Goal: Task Accomplishment & Management: Use online tool/utility

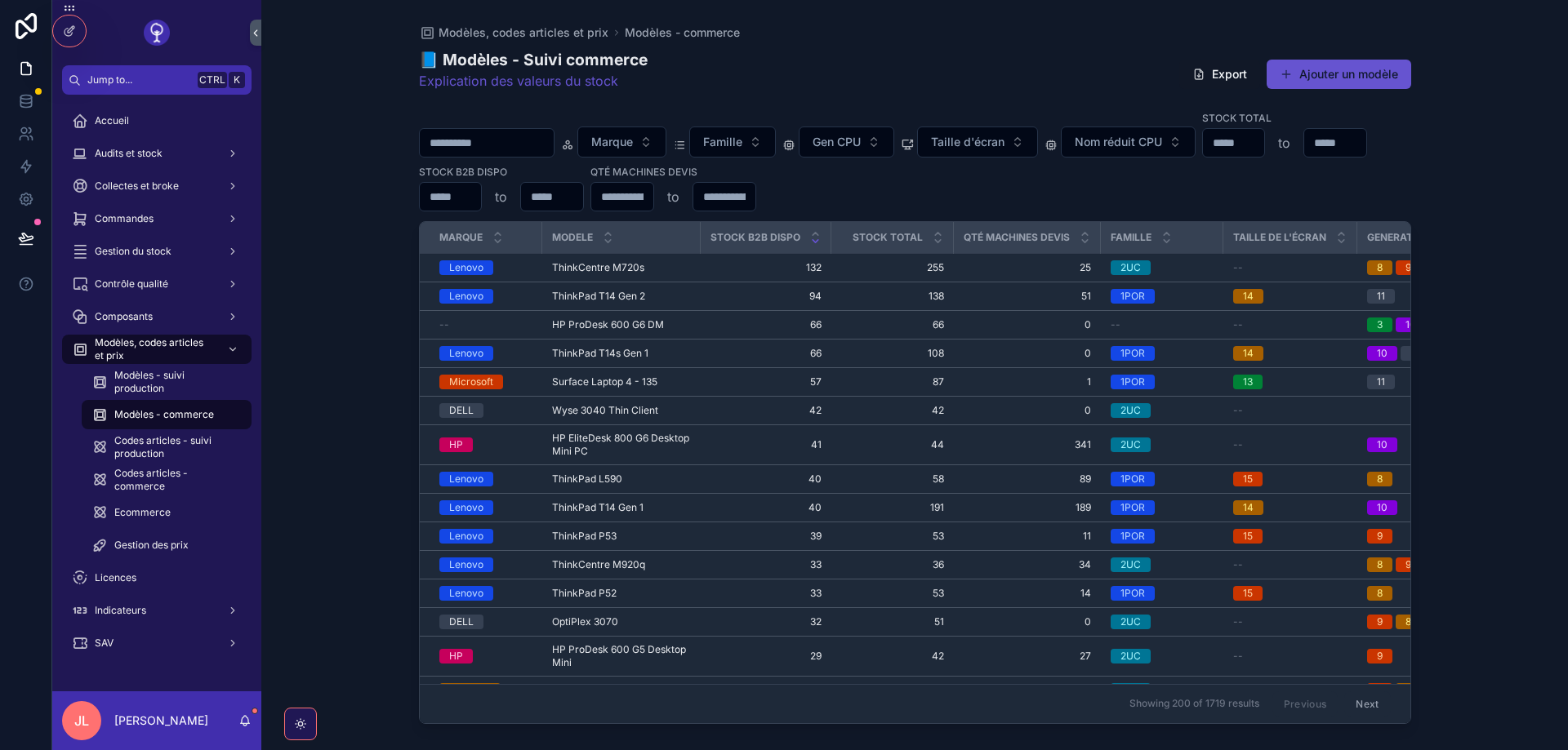
click at [438, 198] on input "scrollable content" at bounding box center [450, 197] width 62 height 23
type input "*"
click at [608, 325] on span "HP ProDesk 600 G6 DM" at bounding box center [608, 324] width 112 height 13
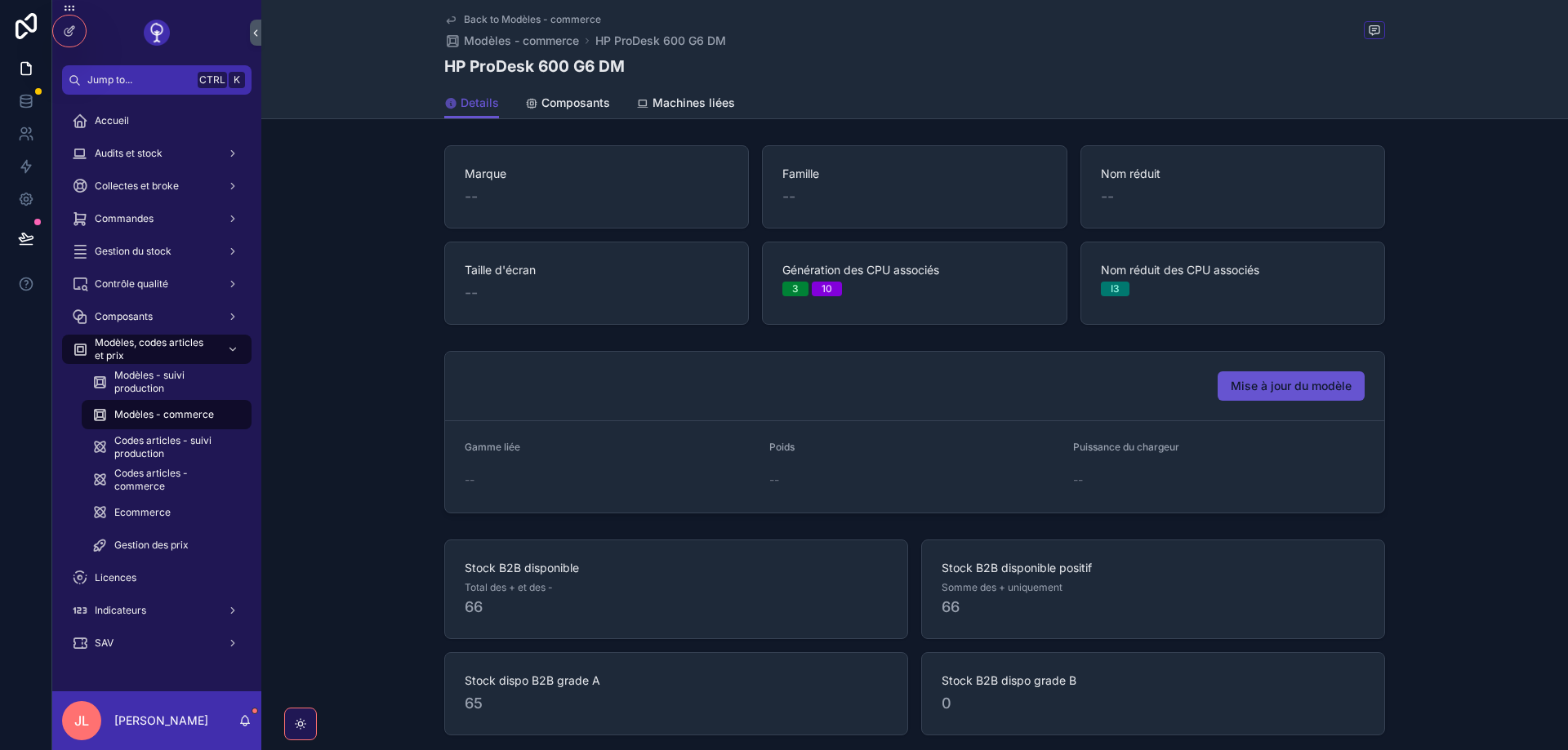
click at [1271, 387] on span "Mise à jour du modèle" at bounding box center [1290, 386] width 121 height 16
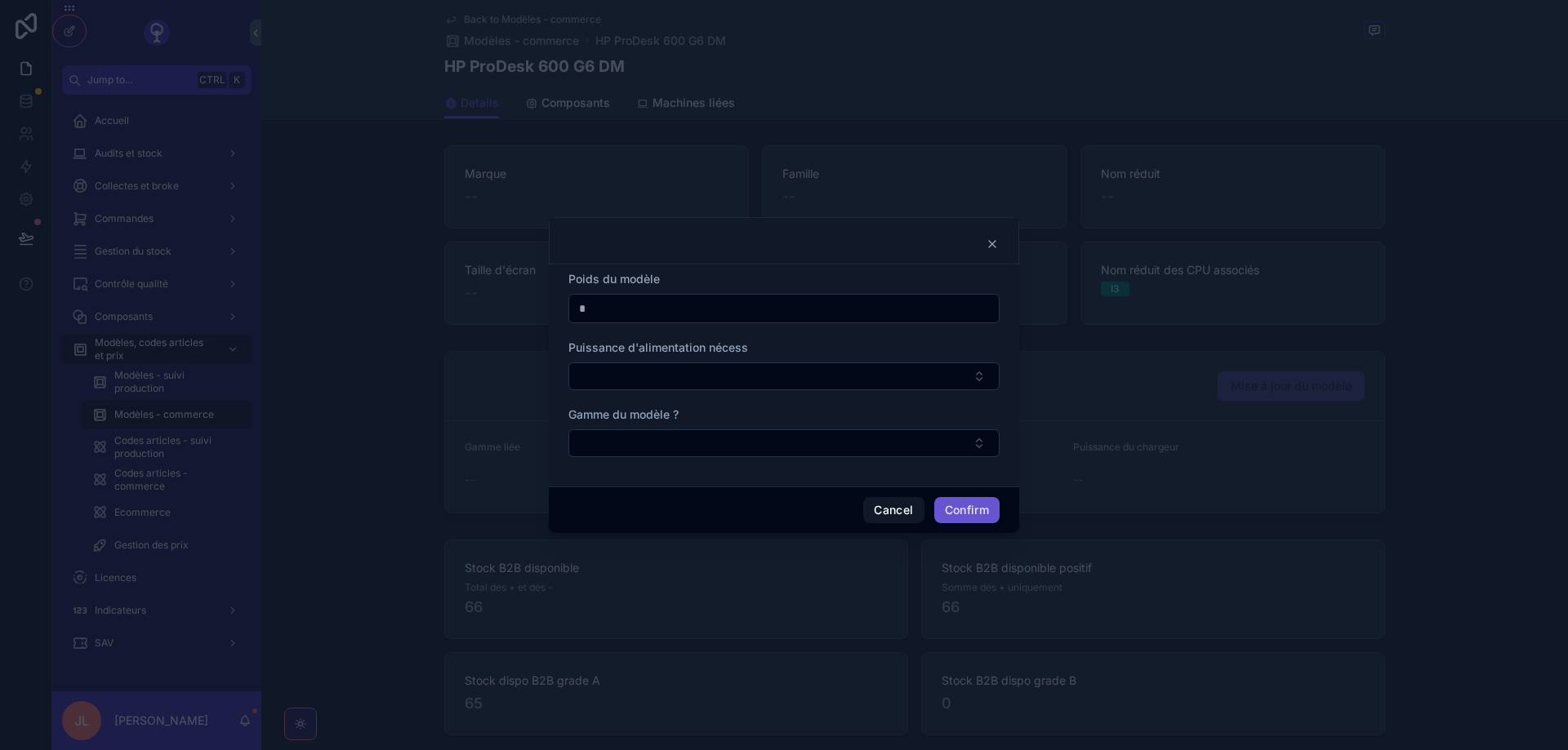
click at [1001, 244] on div at bounding box center [784, 240] width 471 height 47
click at [1011, 232] on div at bounding box center [784, 240] width 471 height 47
click at [995, 234] on div at bounding box center [784, 240] width 471 height 47
click at [993, 246] on icon at bounding box center [992, 244] width 13 height 13
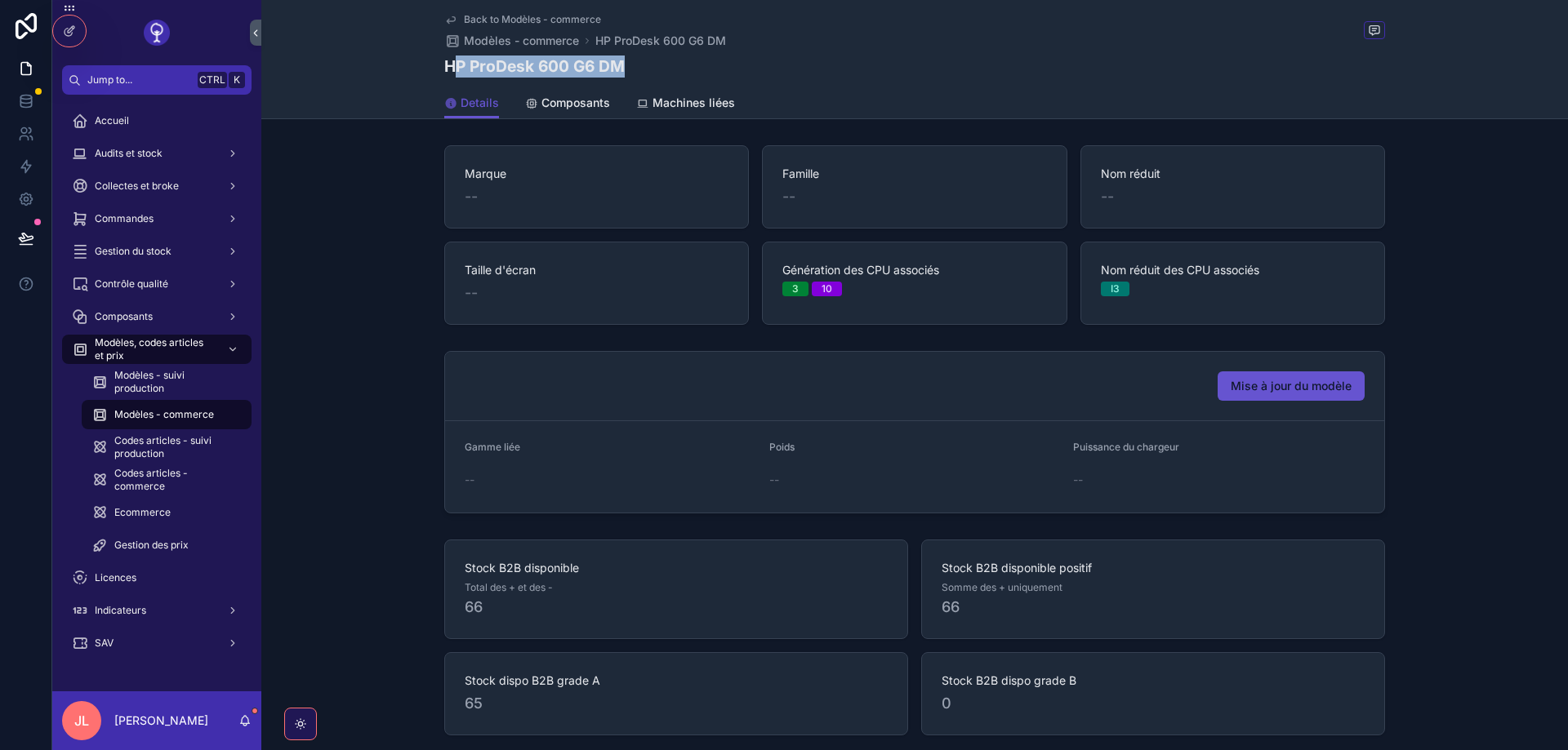
drag, startPoint x: 663, startPoint y: 60, endPoint x: 451, endPoint y: 65, distance: 212.1
click at [451, 65] on div "HP ProDesk 600 G6 DM" at bounding box center [914, 66] width 940 height 22
click at [443, 65] on div "Back to Modèles - commerce Modèles - commerce HP ProDesk 600 G6 DM HP ProDesk 6…" at bounding box center [914, 59] width 1306 height 119
drag, startPoint x: 437, startPoint y: 69, endPoint x: 446, endPoint y: 66, distance: 9.5
click at [446, 66] on div "Back to Modèles - commerce Modèles - commerce HP ProDesk 600 G6 DM HP ProDesk 6…" at bounding box center [914, 59] width 1306 height 119
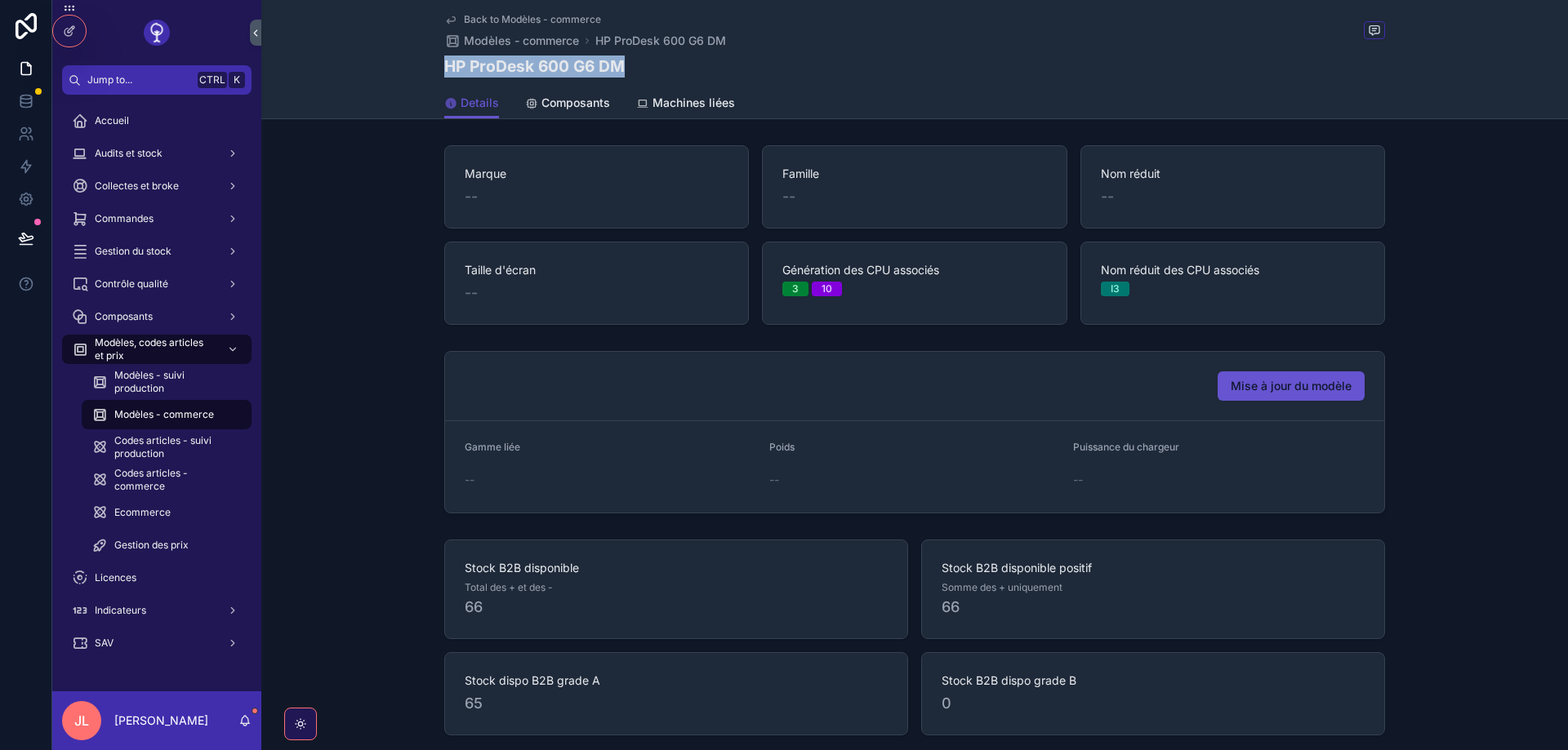
copy div "HP ProDesk 600 G6 DM Details"
click at [128, 112] on div "Accueil" at bounding box center [156, 120] width 169 height 26
